Goal: Find specific page/section: Find specific page/section

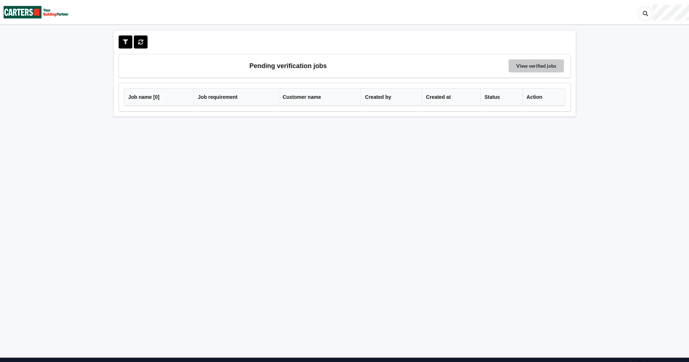
click at [530, 61] on link "View verified jobs" at bounding box center [535, 65] width 55 height 13
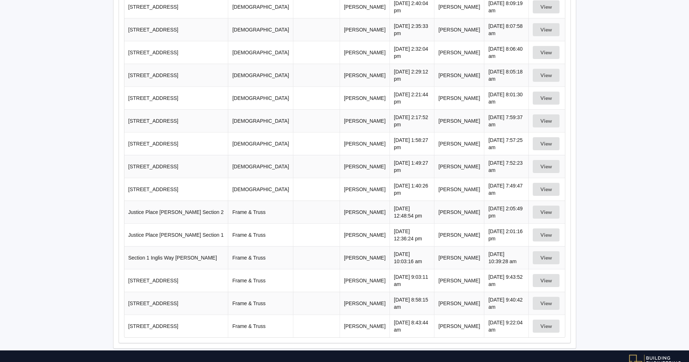
scroll to position [180, 0]
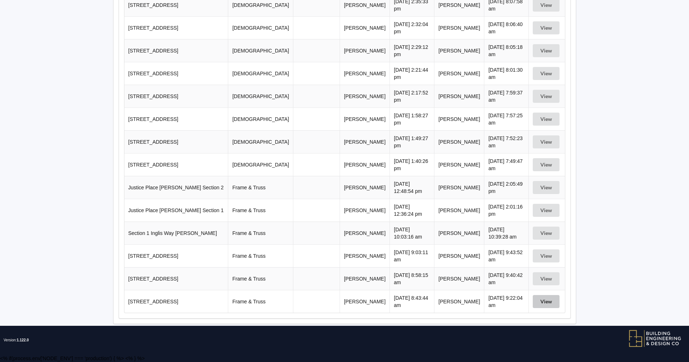
click at [545, 301] on button "View" at bounding box center [546, 301] width 27 height 13
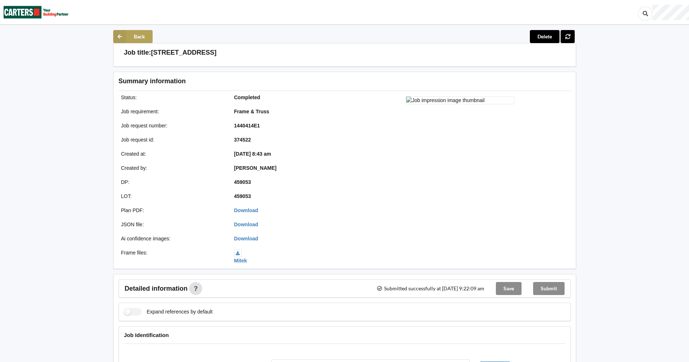
click at [135, 36] on button "Back" at bounding box center [132, 36] width 39 height 13
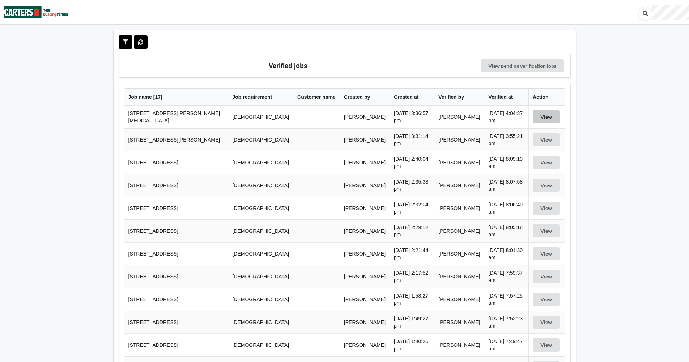
click at [546, 117] on button "View" at bounding box center [546, 116] width 27 height 13
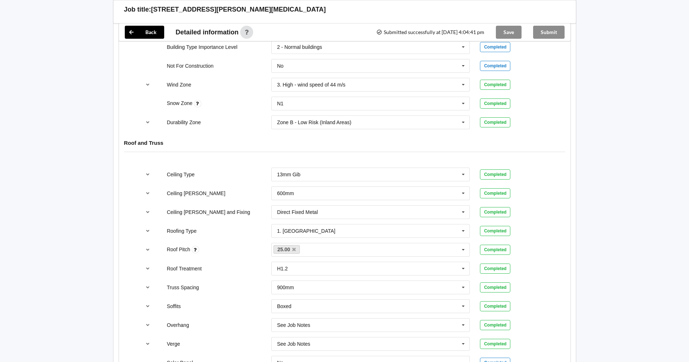
scroll to position [289, 0]
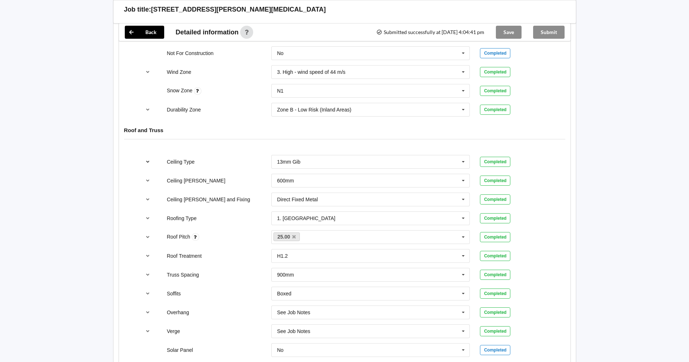
click at [146, 162] on icon "reference-toggle" at bounding box center [148, 161] width 6 height 4
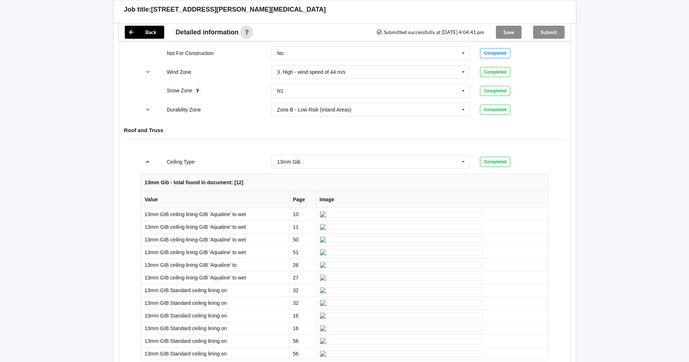
click at [148, 161] on icon "reference-toggle" at bounding box center [148, 161] width 6 height 4
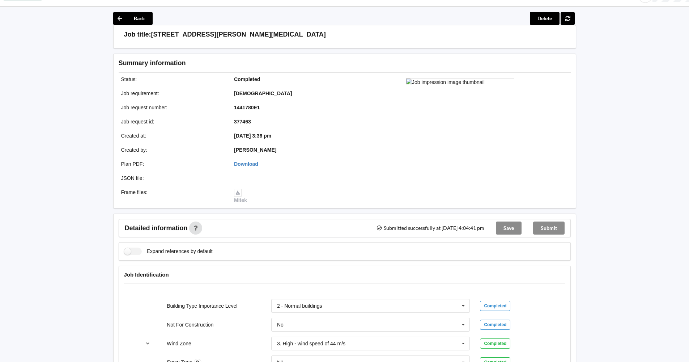
scroll to position [0, 0]
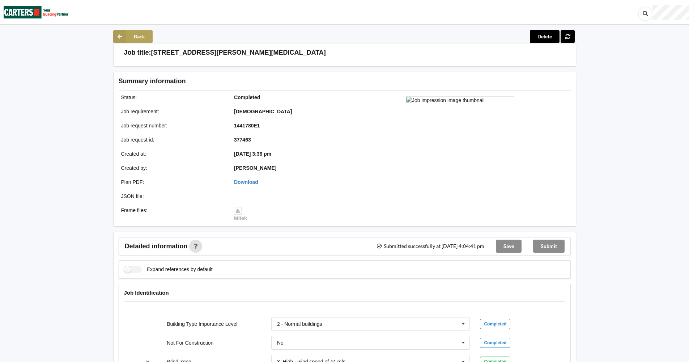
click at [140, 38] on button "Back" at bounding box center [132, 36] width 39 height 13
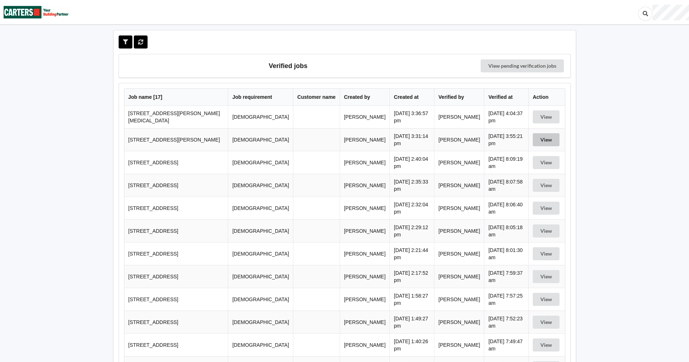
click at [545, 137] on button "View" at bounding box center [546, 139] width 27 height 13
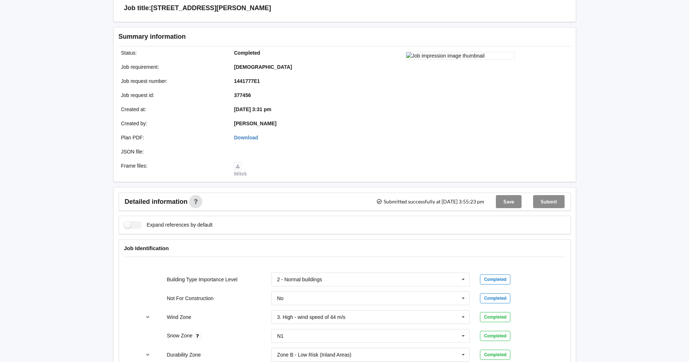
scroll to position [42, 0]
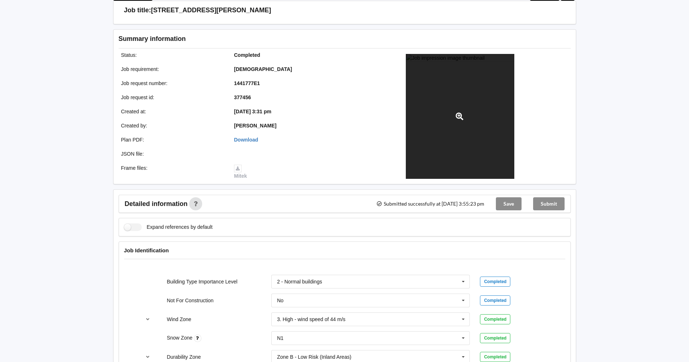
click at [454, 102] on div at bounding box center [460, 116] width 108 height 125
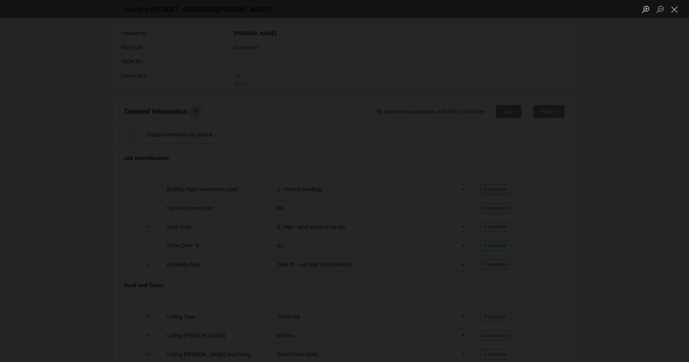
scroll to position [151, 0]
click at [674, 10] on button "Close lightbox" at bounding box center [674, 9] width 14 height 13
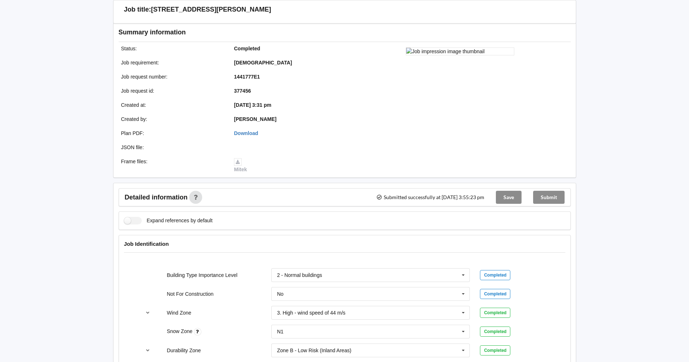
scroll to position [0, 0]
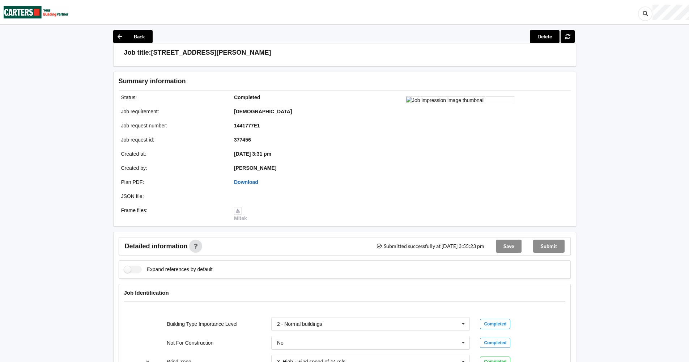
click at [250, 182] on link "Download" at bounding box center [246, 182] width 24 height 6
